Goal: Transaction & Acquisition: Obtain resource

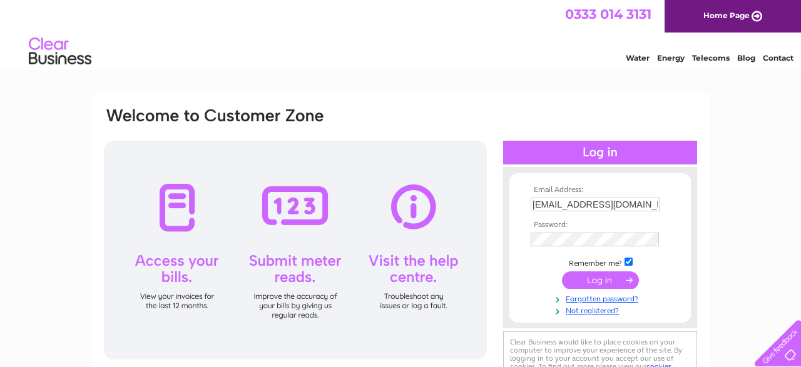
click at [580, 275] on input "submit" at bounding box center [600, 280] width 77 height 18
click at [602, 280] on input "submit" at bounding box center [600, 280] width 77 height 18
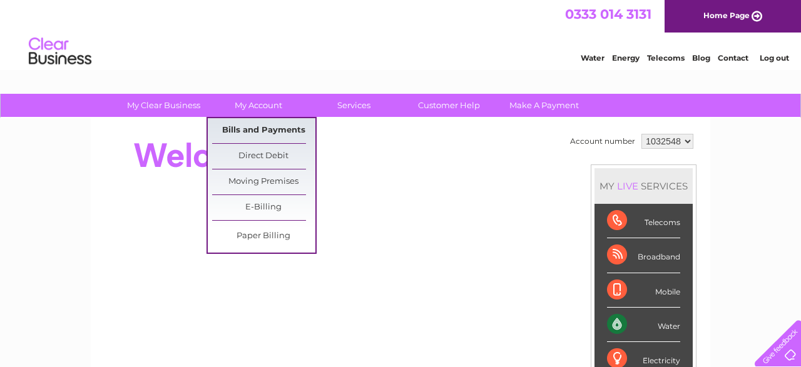
click at [263, 124] on link "Bills and Payments" at bounding box center [263, 130] width 103 height 25
click at [266, 129] on link "Bills and Payments" at bounding box center [263, 130] width 103 height 25
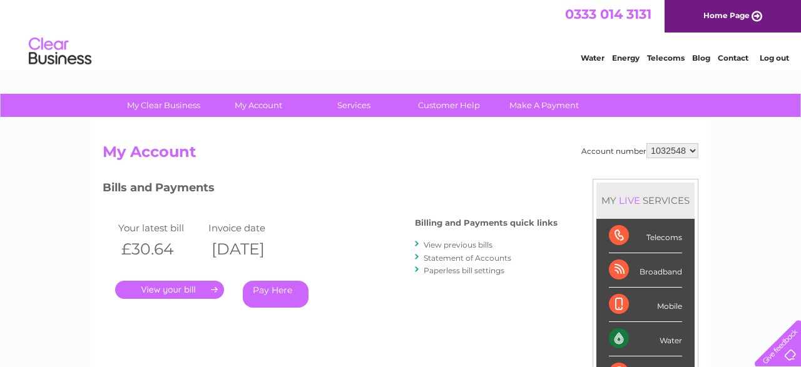
click at [191, 286] on link "." at bounding box center [169, 290] width 109 height 18
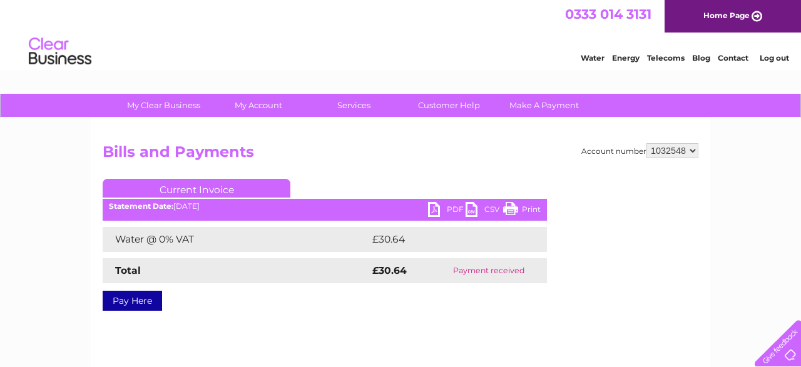
click at [433, 208] on link "PDF" at bounding box center [447, 211] width 38 height 18
click at [778, 59] on link "Log out" at bounding box center [773, 57] width 29 height 9
